Goal: Task Accomplishment & Management: Manage account settings

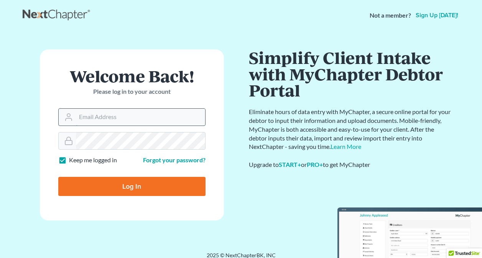
click at [159, 119] on input "Email Address" at bounding box center [140, 117] width 129 height 17
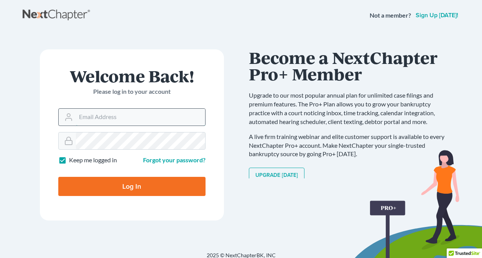
type input "brittini_07@hotmail.com"
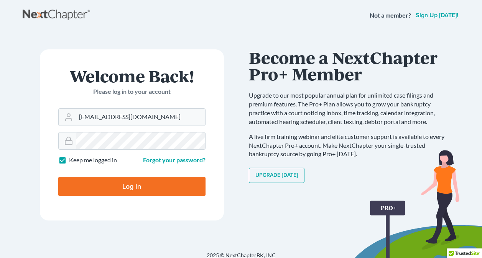
click at [161, 159] on link "Forgot your password?" at bounding box center [174, 159] width 62 height 7
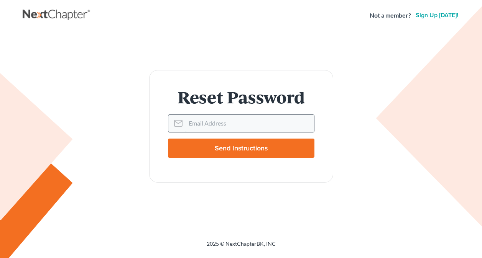
click at [220, 122] on input "Email Address" at bounding box center [249, 123] width 128 height 17
type input "brittini_07@hotmail.com"
click at [228, 149] on input "Send Instructions" at bounding box center [241, 148] width 146 height 19
